Goal: Information Seeking & Learning: Learn about a topic

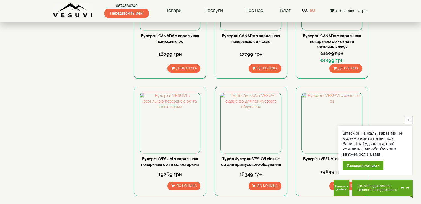
scroll to position [581, 0]
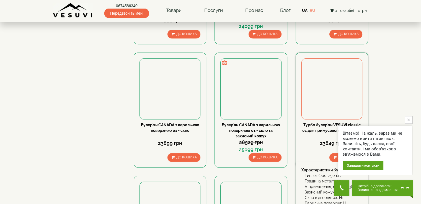
scroll to position [498, 0]
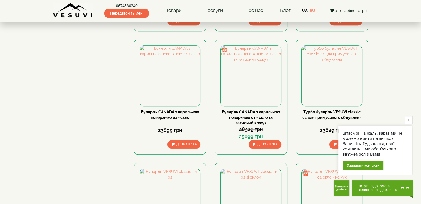
click at [406, 120] on button "close button" at bounding box center [408, 120] width 8 height 8
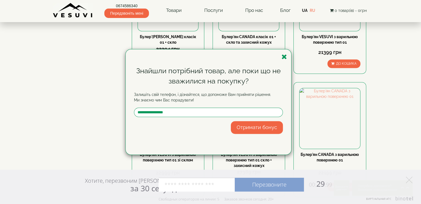
scroll to position [332, 0]
click at [283, 59] on icon "button" at bounding box center [284, 56] width 6 height 7
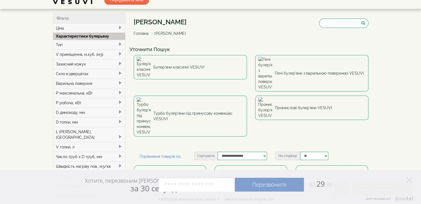
scroll to position [0, 0]
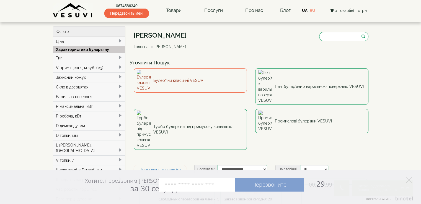
click at [181, 77] on link "Булер'яни класичні VESUVI" at bounding box center [190, 80] width 113 height 24
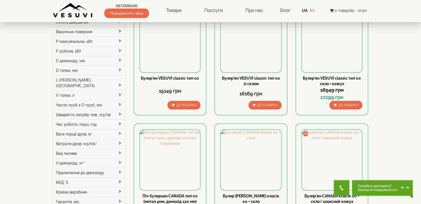
scroll to position [55, 0]
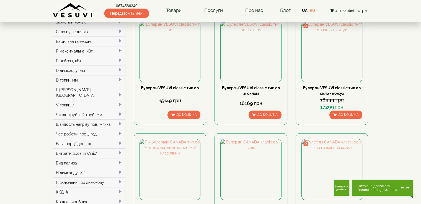
click at [121, 93] on span at bounding box center [120, 95] width 4 height 4
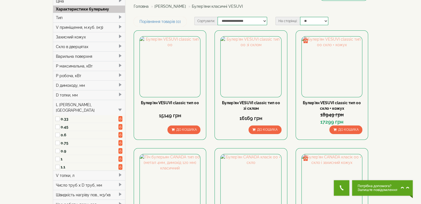
scroll to position [28, 0]
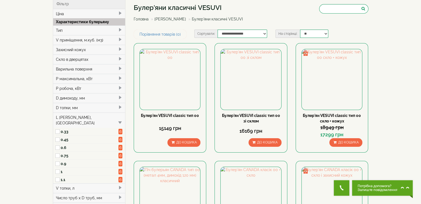
drag, startPoint x: 118, startPoint y: 39, endPoint x: 116, endPoint y: 37, distance: 3.2
click at [116, 38] on div "V приміщення, м.куб. (м3)" at bounding box center [89, 40] width 72 height 10
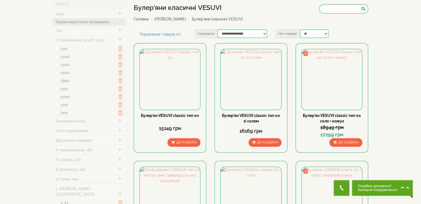
type input "*****"
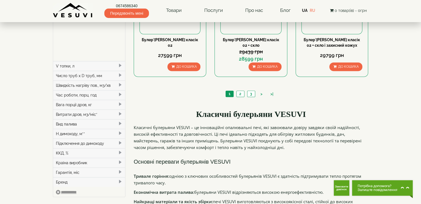
scroll to position [277, 0]
